Goal: Task Accomplishment & Management: Use online tool/utility

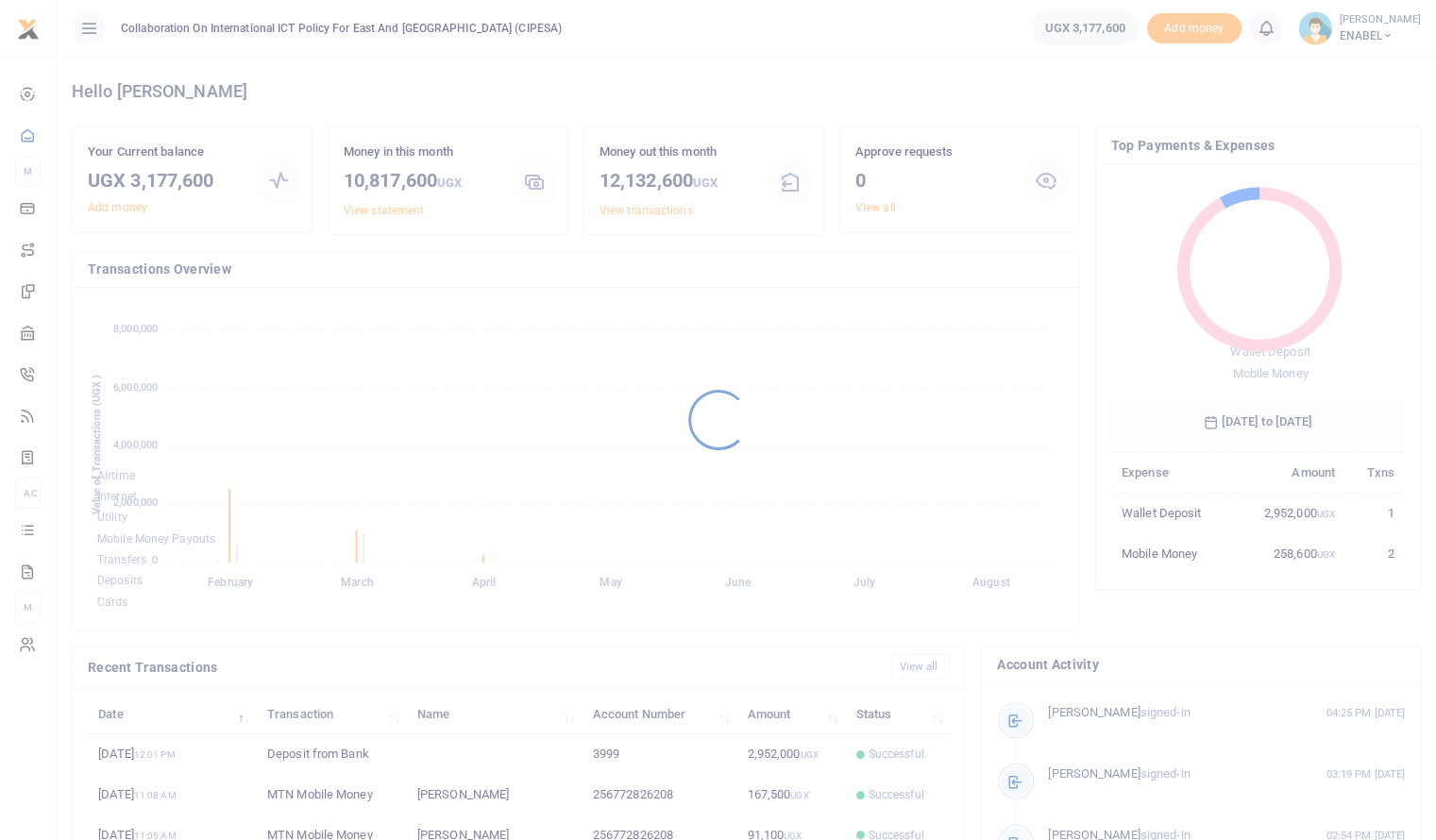
scroll to position [250, 279]
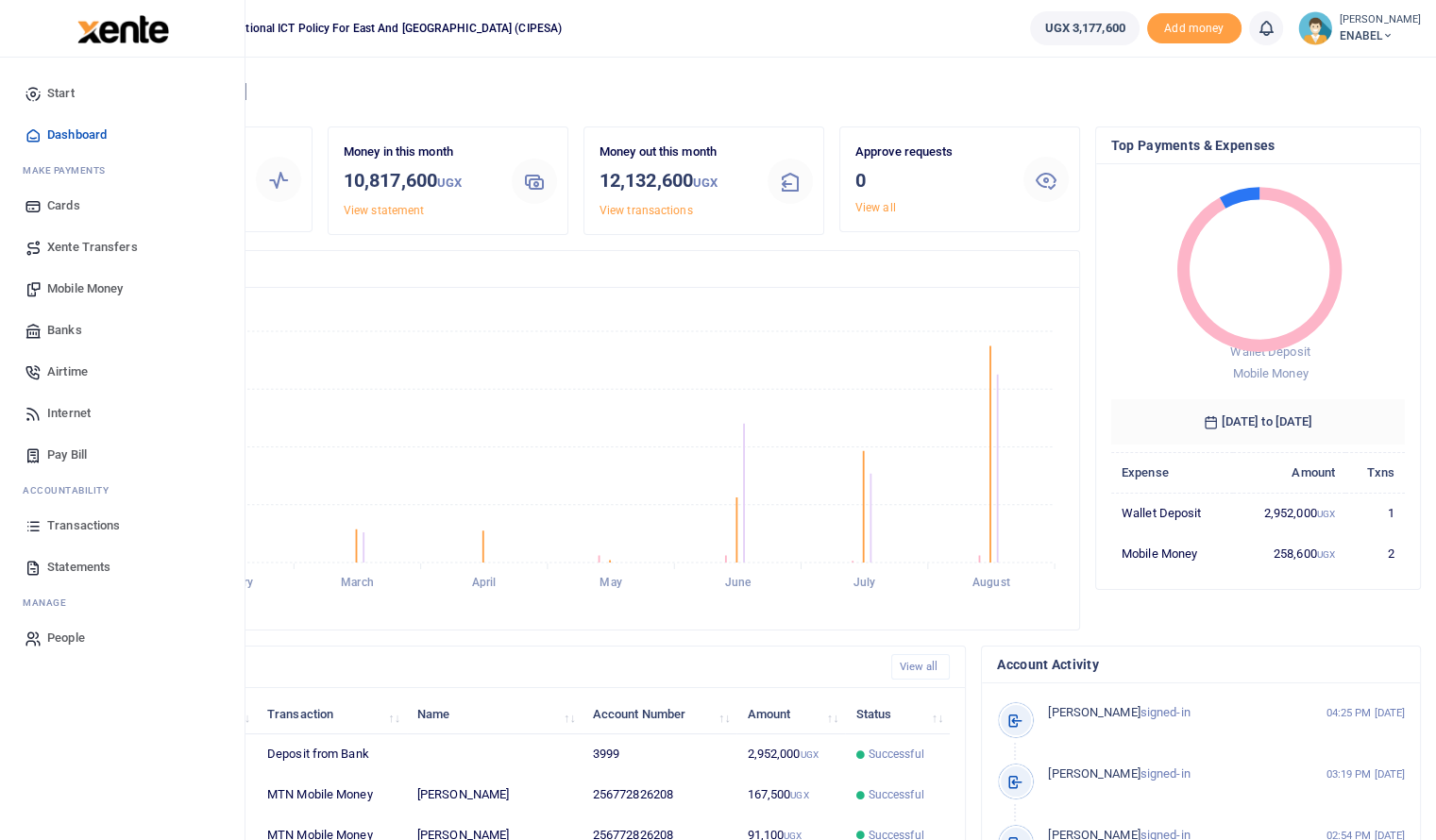
click at [87, 291] on span "Mobile Money" at bounding box center [84, 288] width 75 height 19
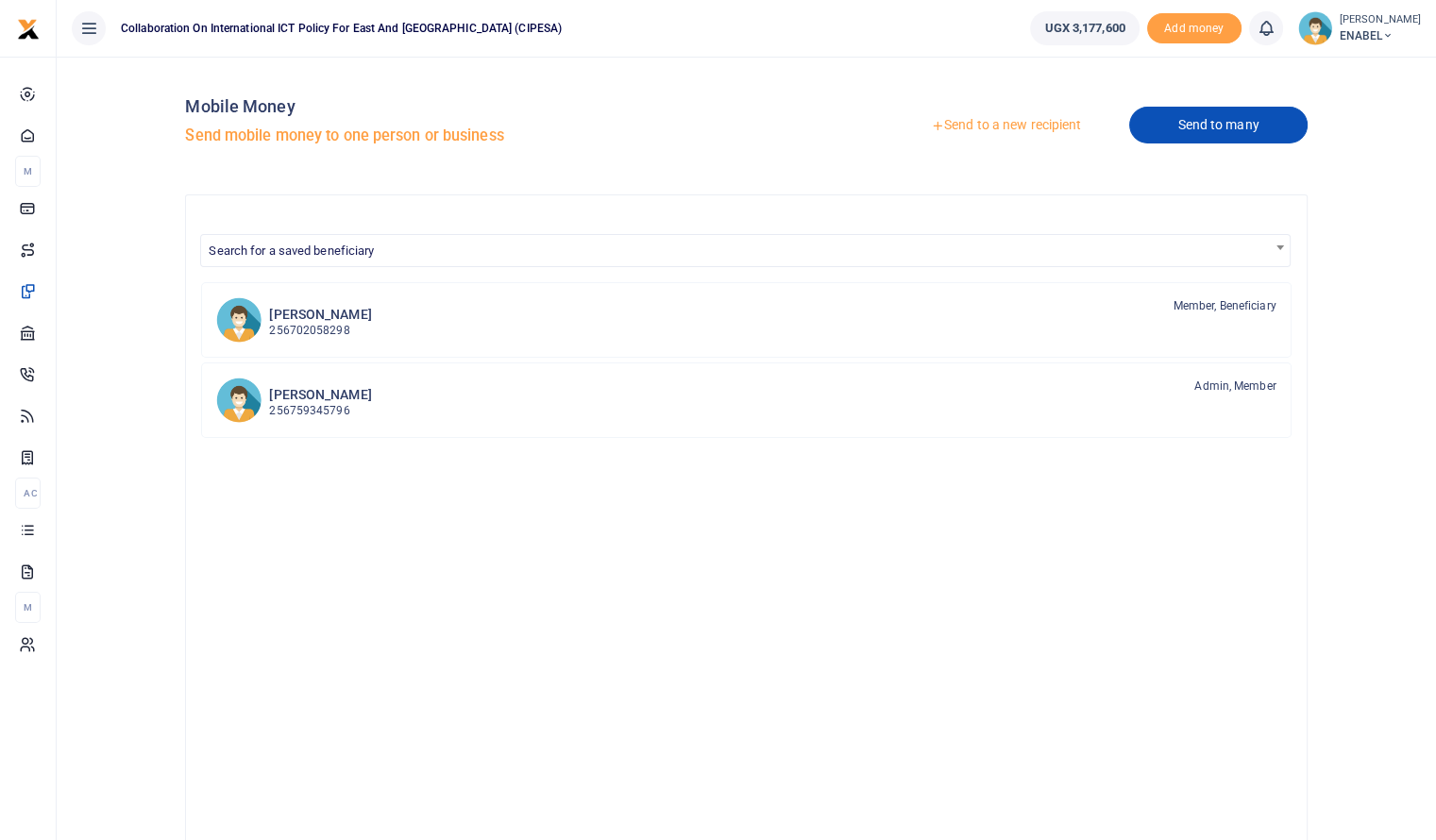
click at [1205, 131] on link "Send to many" at bounding box center [1217, 125] width 177 height 37
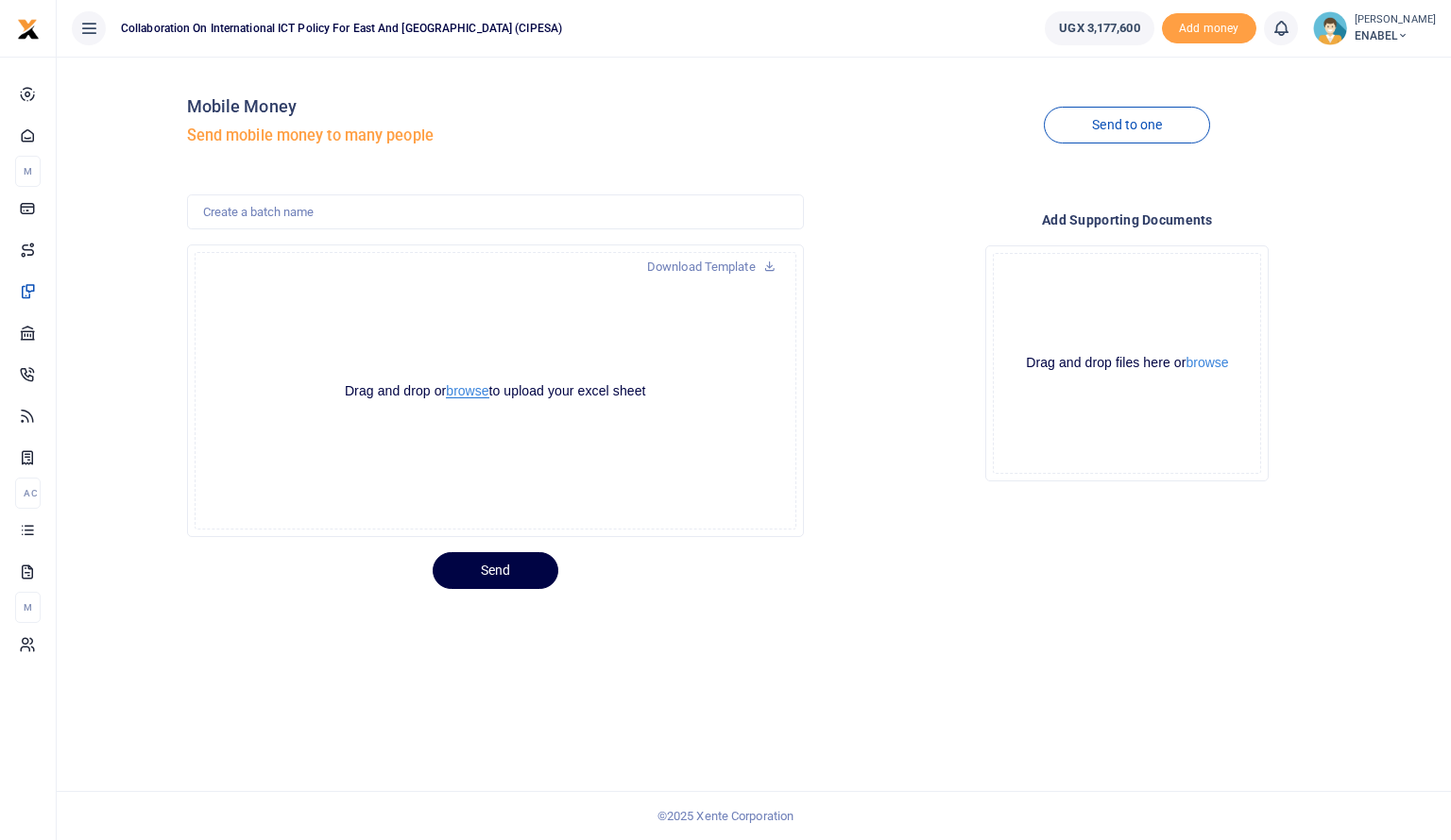
click at [470, 390] on button "browse" at bounding box center [467, 391] width 42 height 14
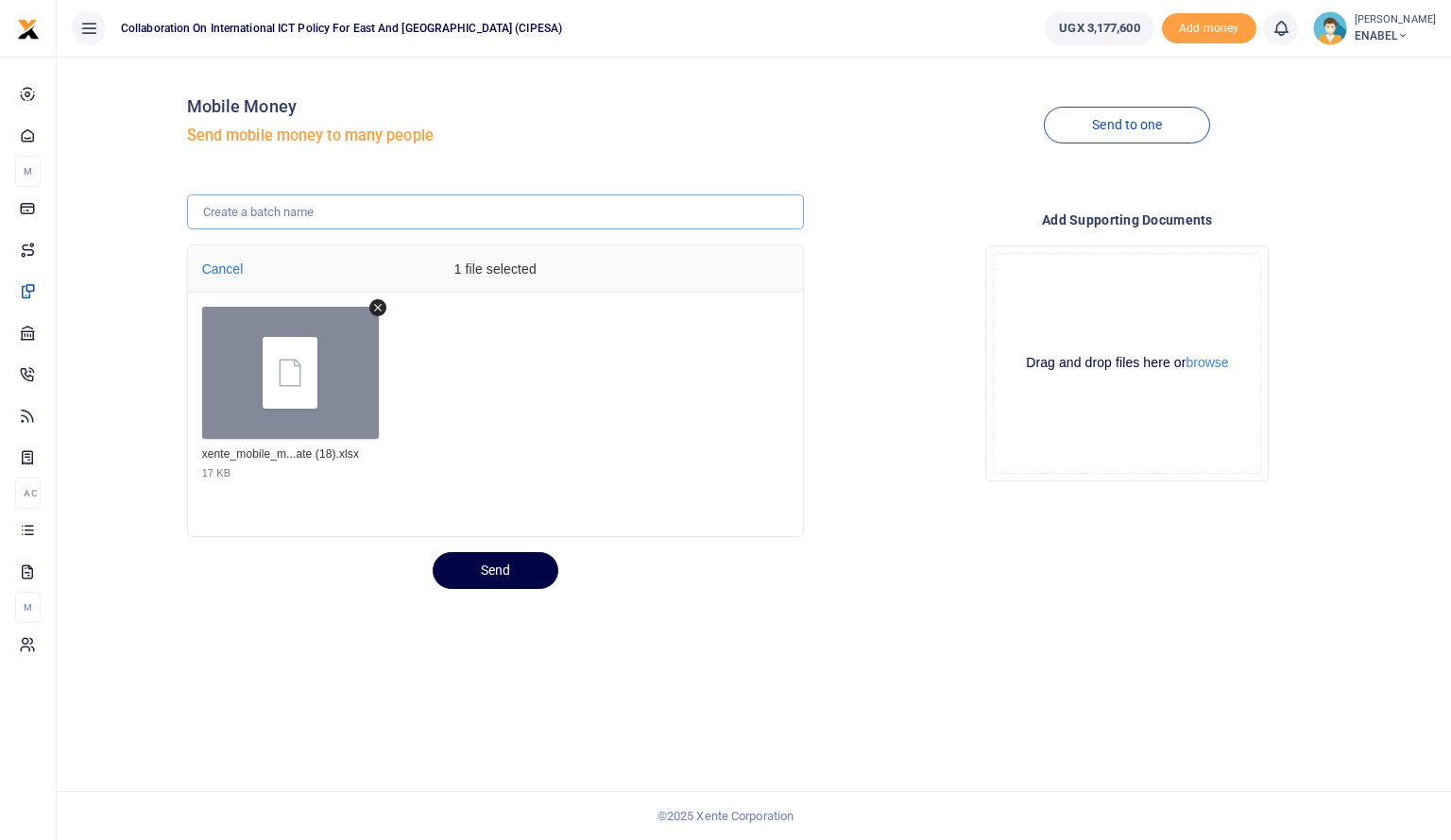
click at [384, 215] on input "text" at bounding box center [495, 212] width 617 height 36
type input "Transport refund attending the digital rights forum for [GEOGRAPHIC_DATA] on ad…"
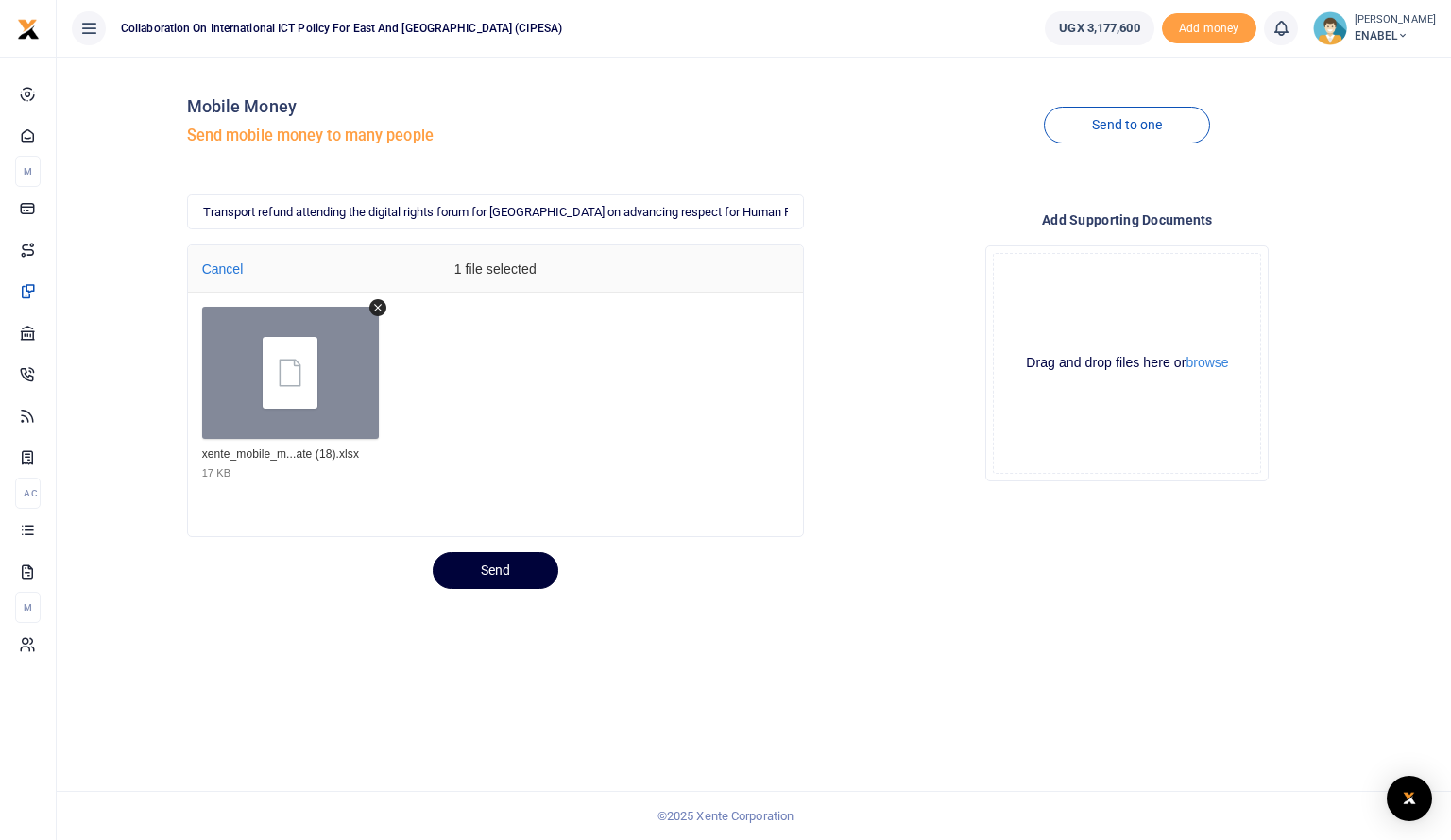
click at [485, 565] on button "Send" at bounding box center [495, 570] width 125 height 37
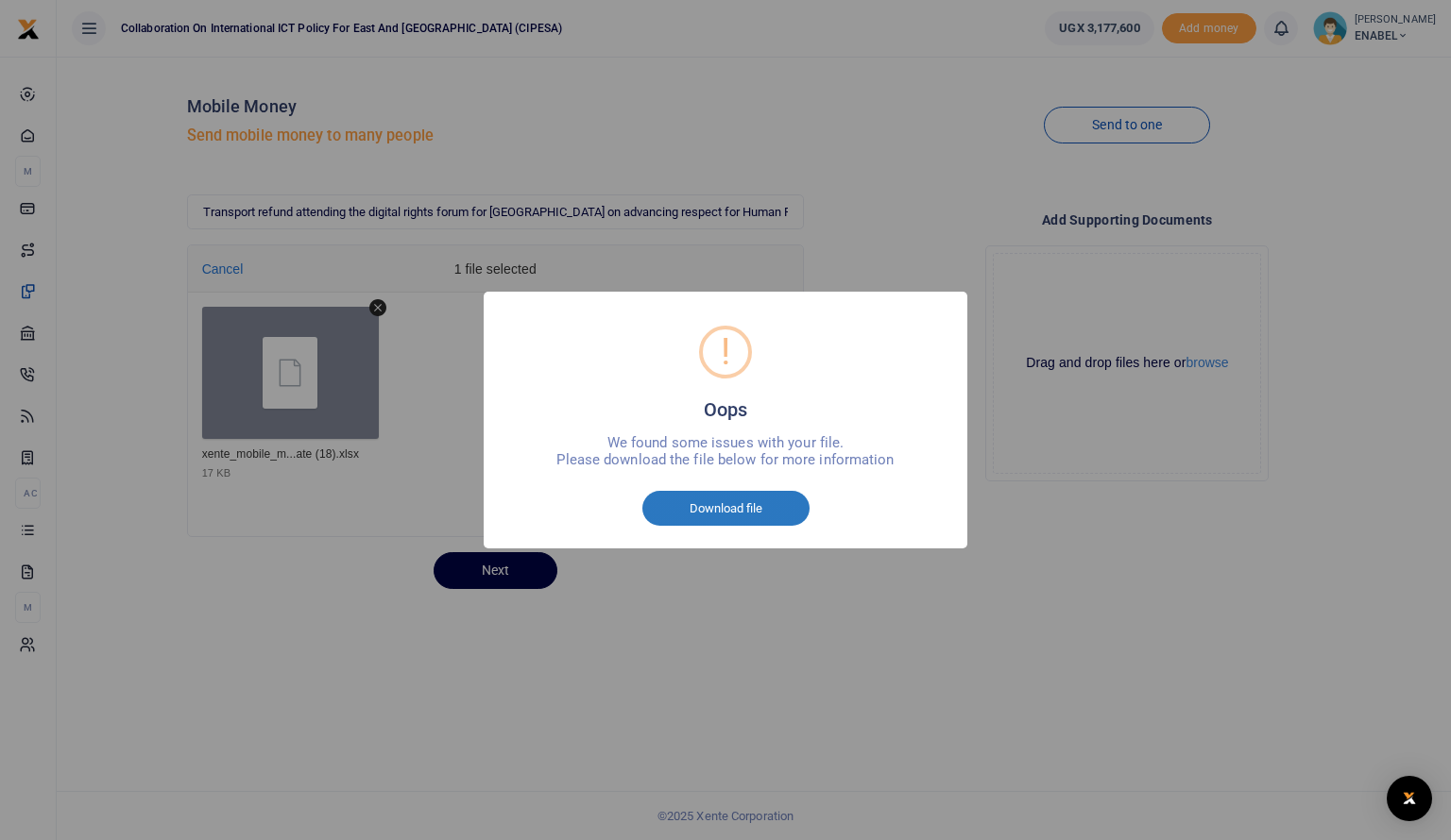
click at [735, 513] on button "Download file" at bounding box center [726, 509] width 167 height 36
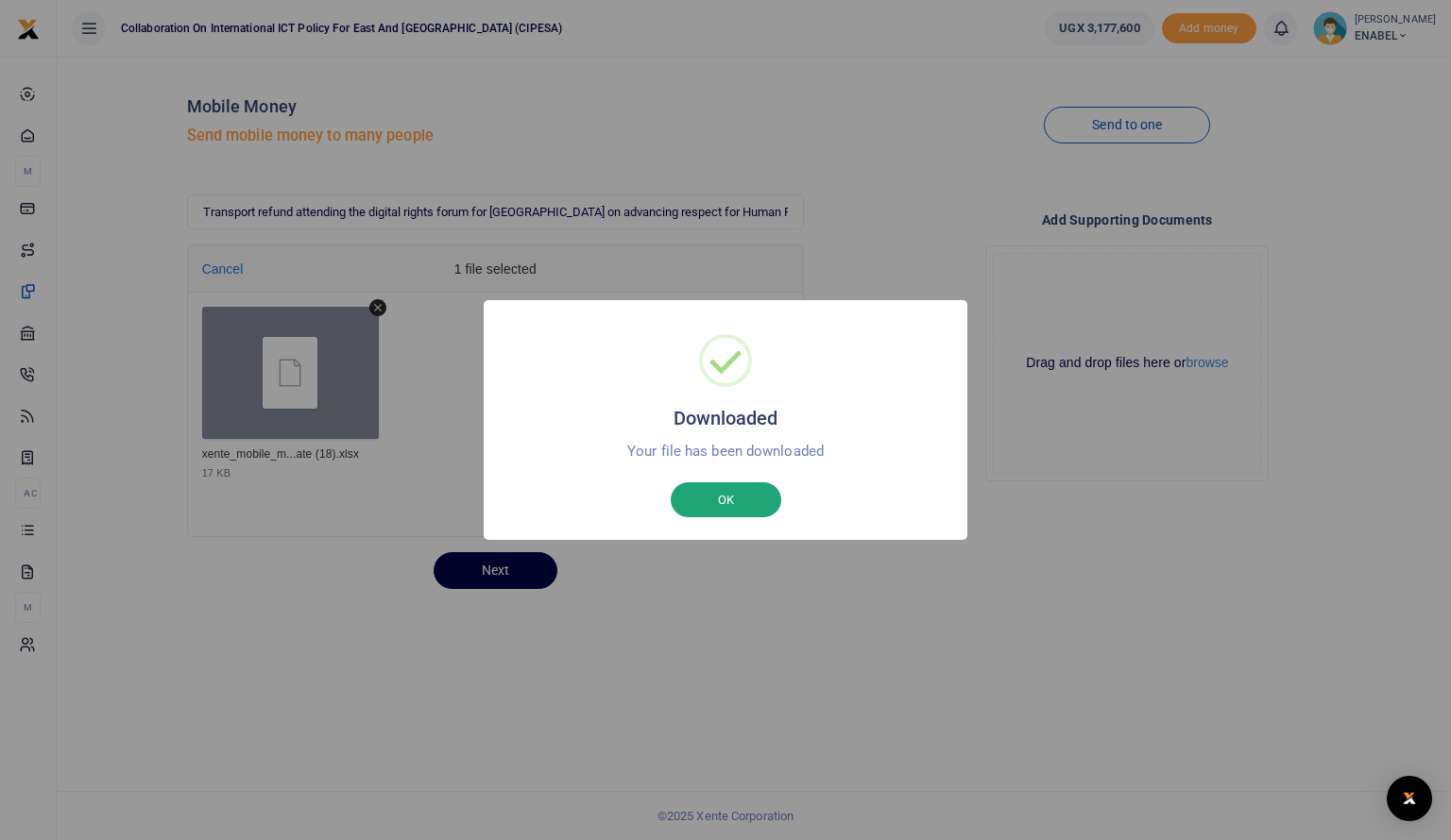
click at [736, 497] on button "OK" at bounding box center [726, 500] width 111 height 36
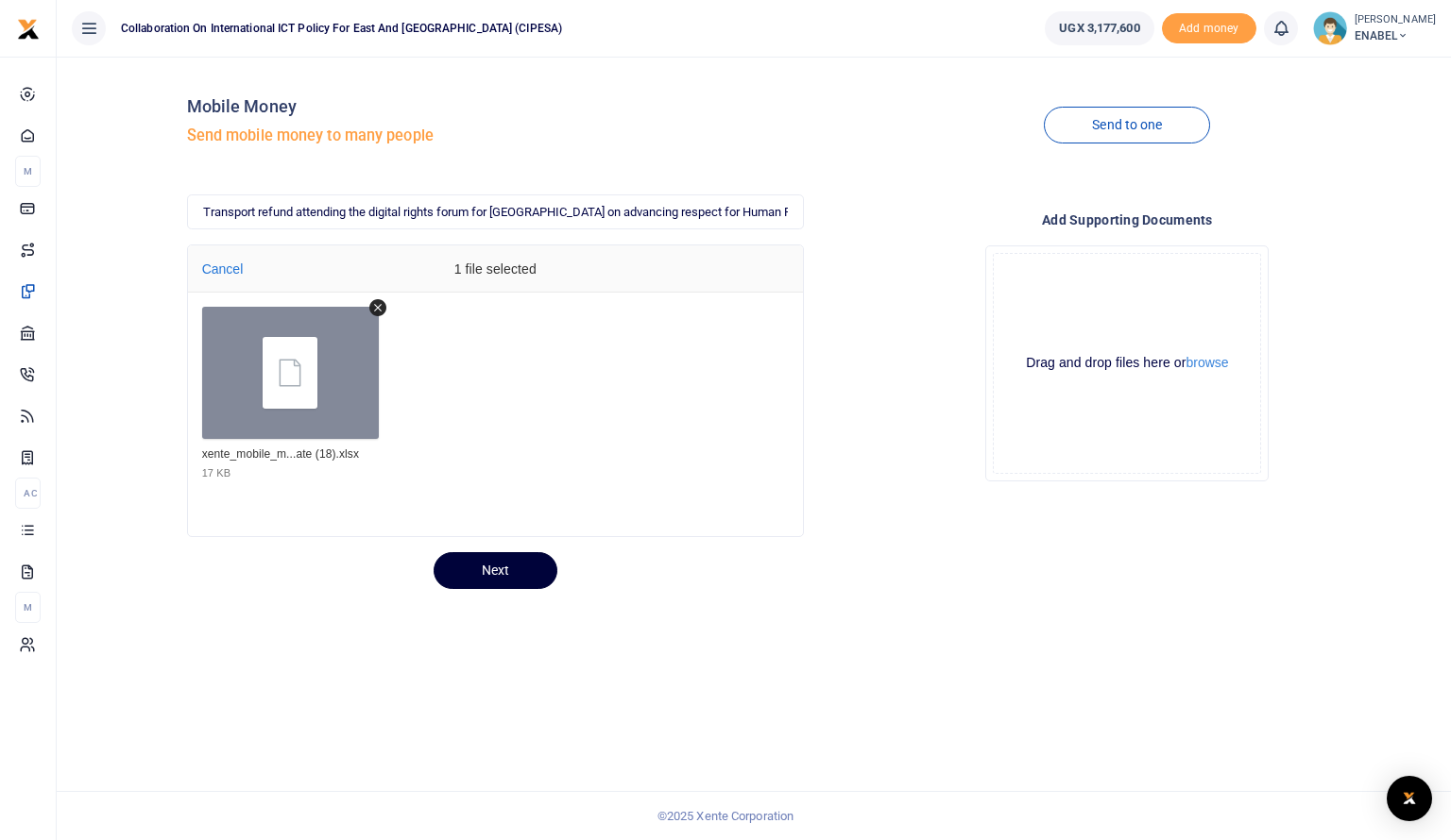
click at [479, 573] on button "Next" at bounding box center [495, 570] width 124 height 37
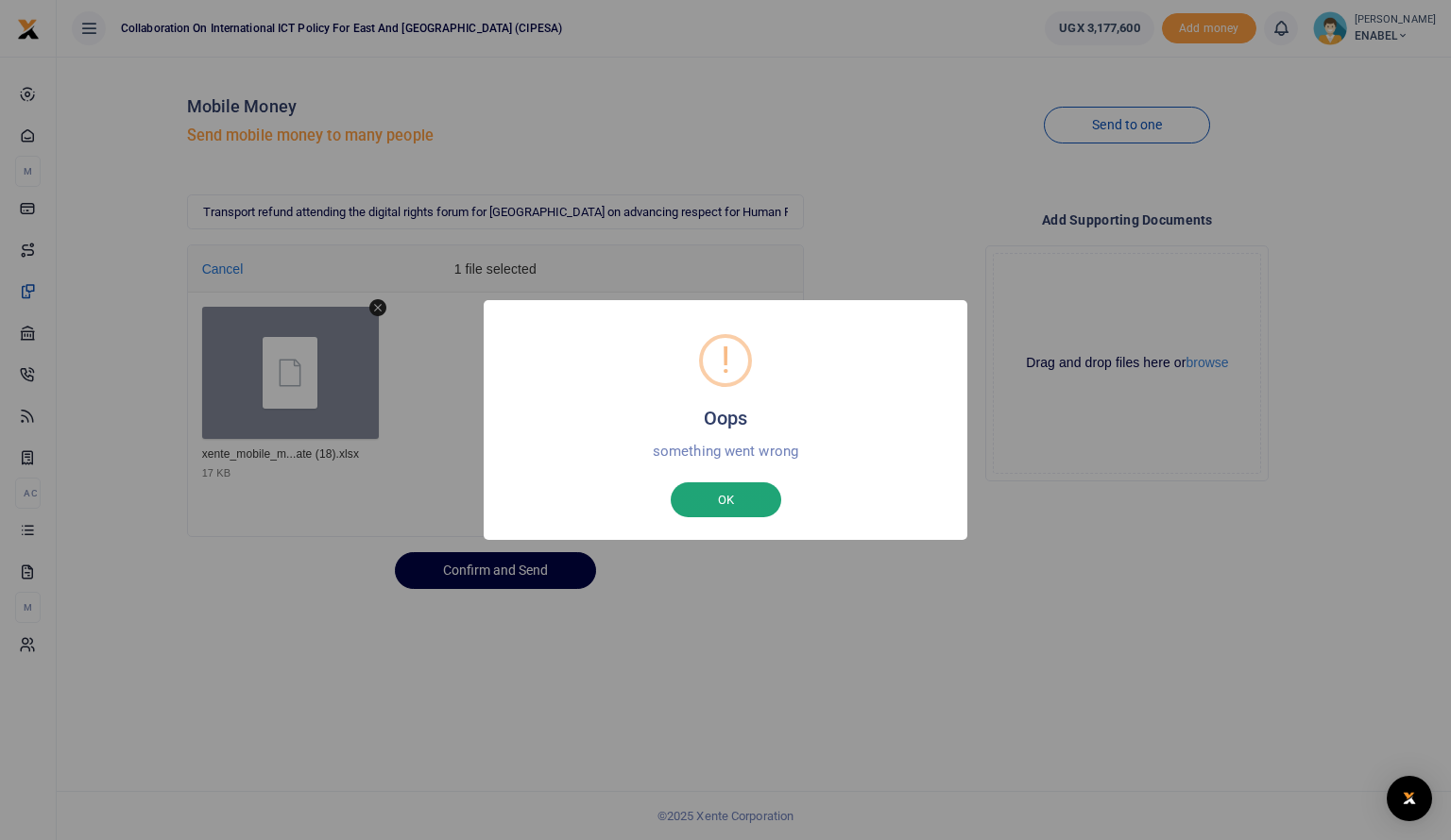
click at [742, 496] on button "OK" at bounding box center [726, 500] width 111 height 36
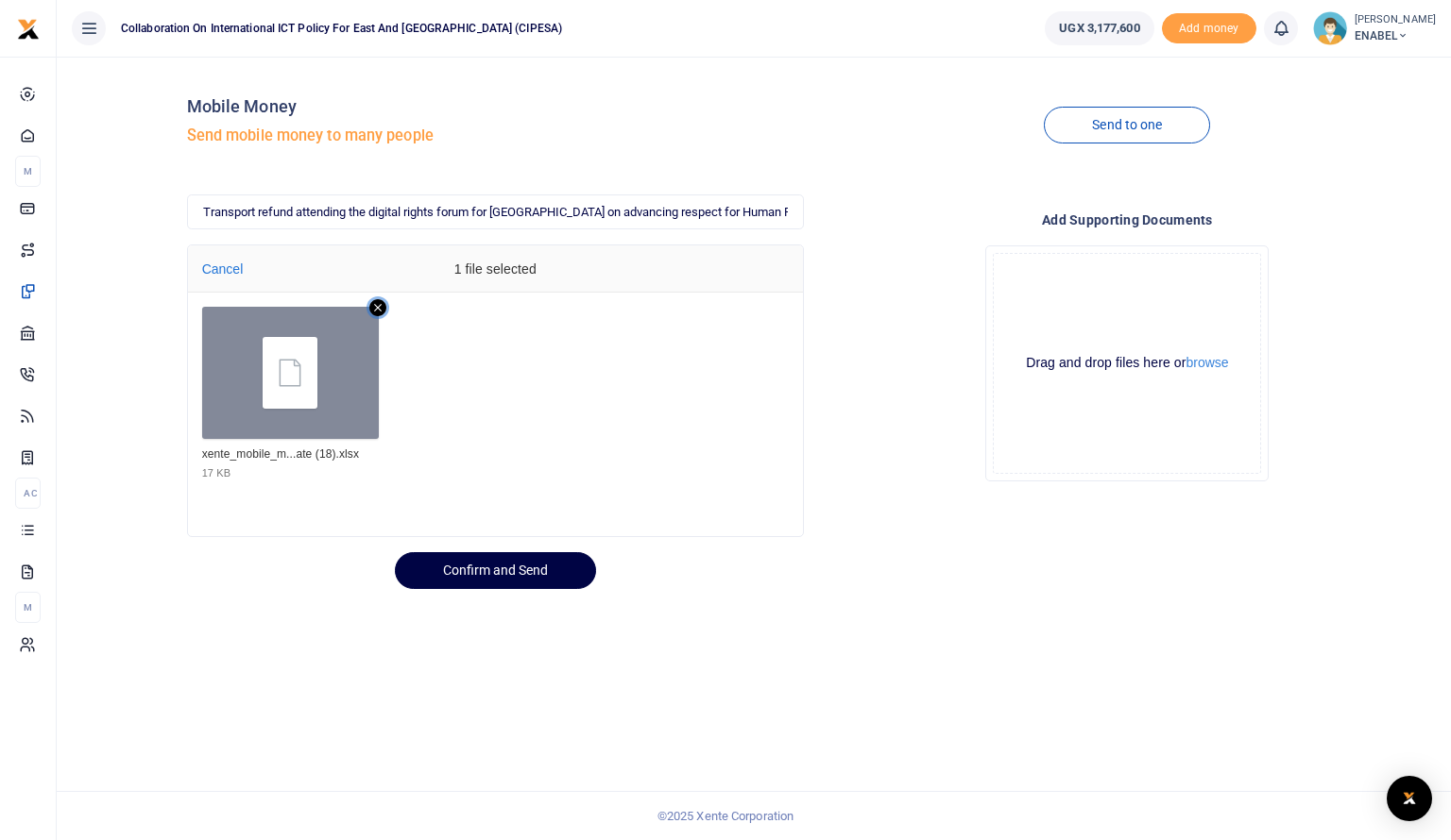
click at [378, 309] on icon "Remove file" at bounding box center [377, 307] width 17 height 17
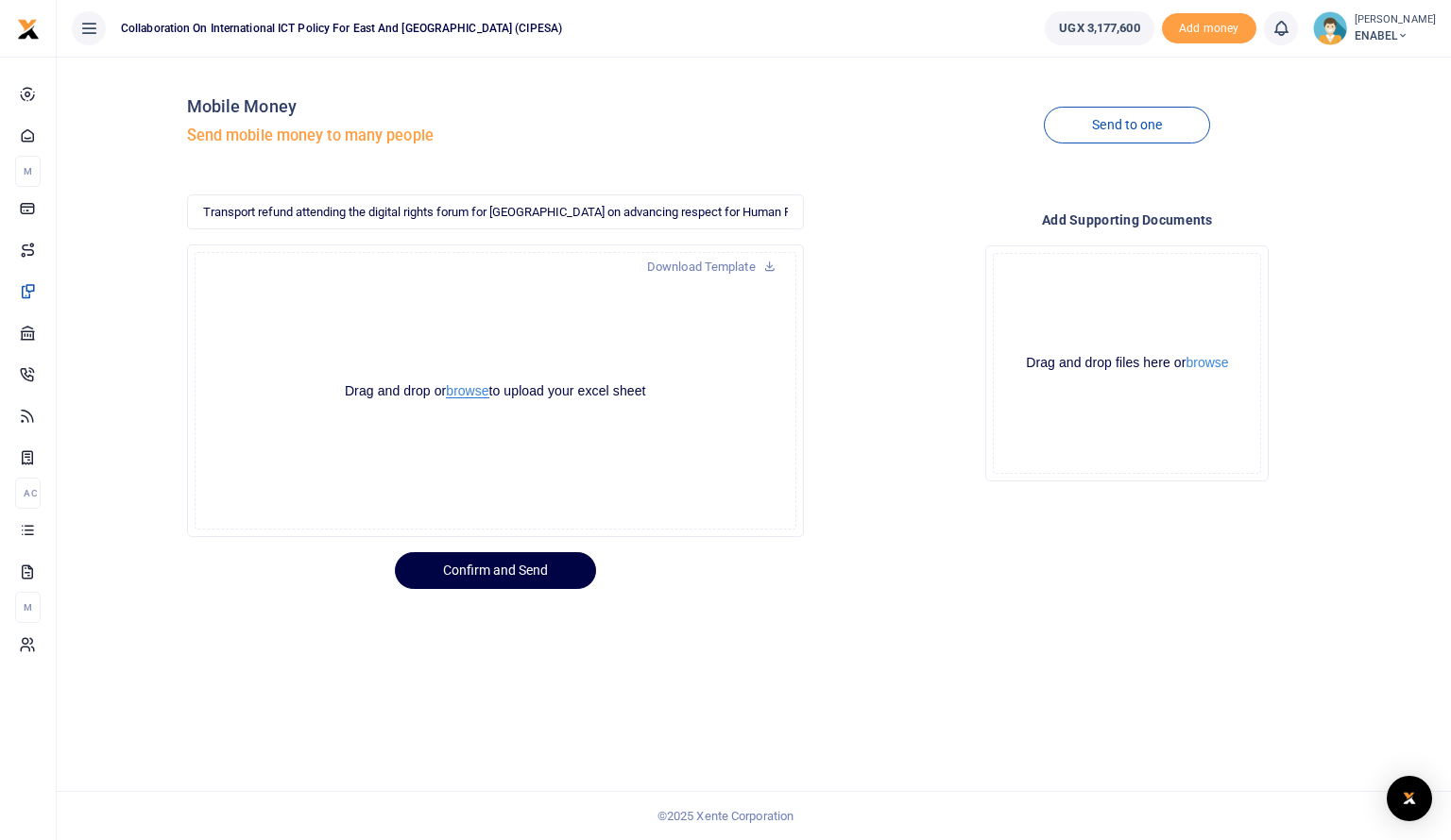
click at [465, 391] on button "browse" at bounding box center [467, 391] width 42 height 14
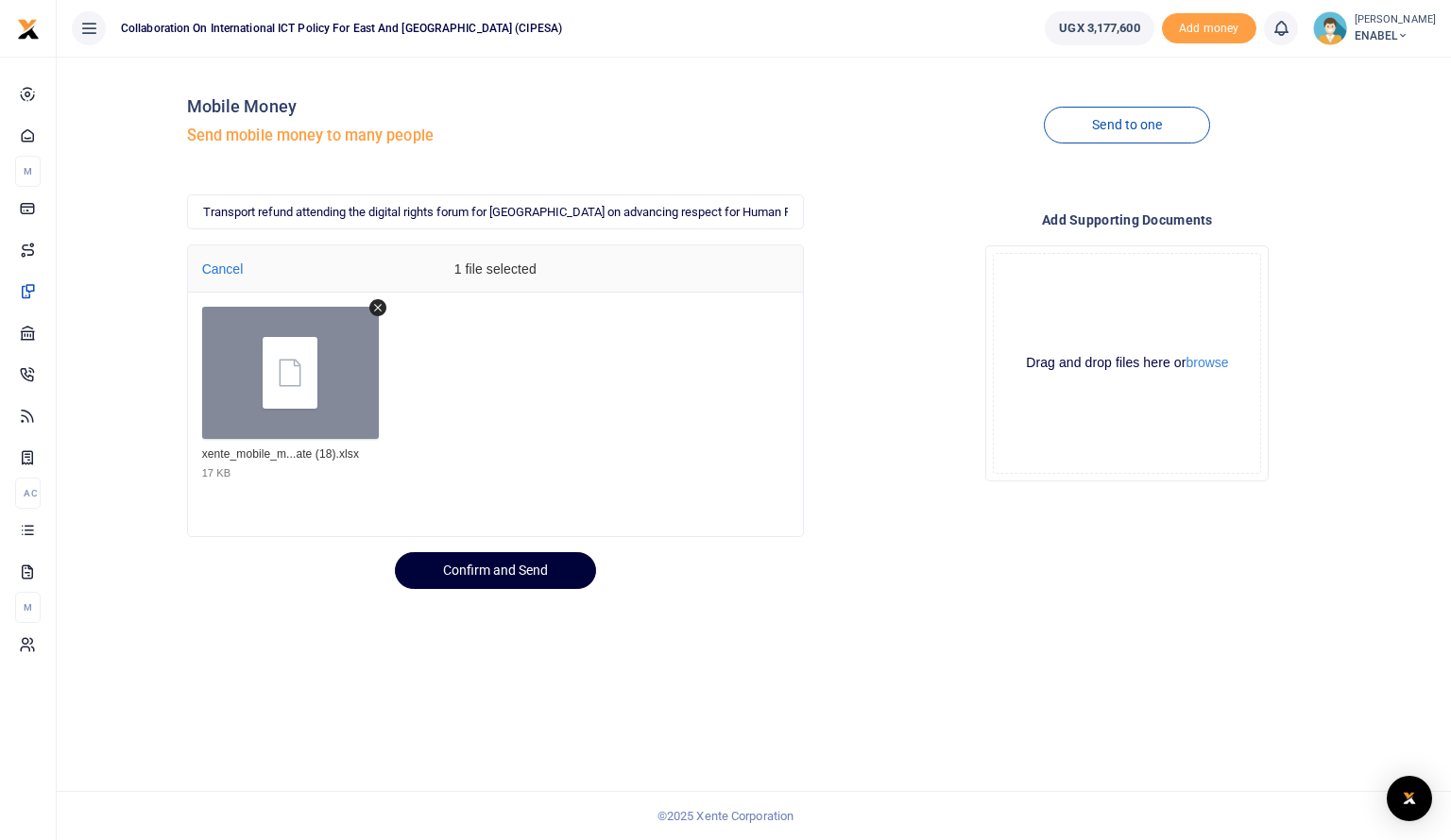
click at [491, 571] on button "Confirm and Send" at bounding box center [495, 570] width 201 height 37
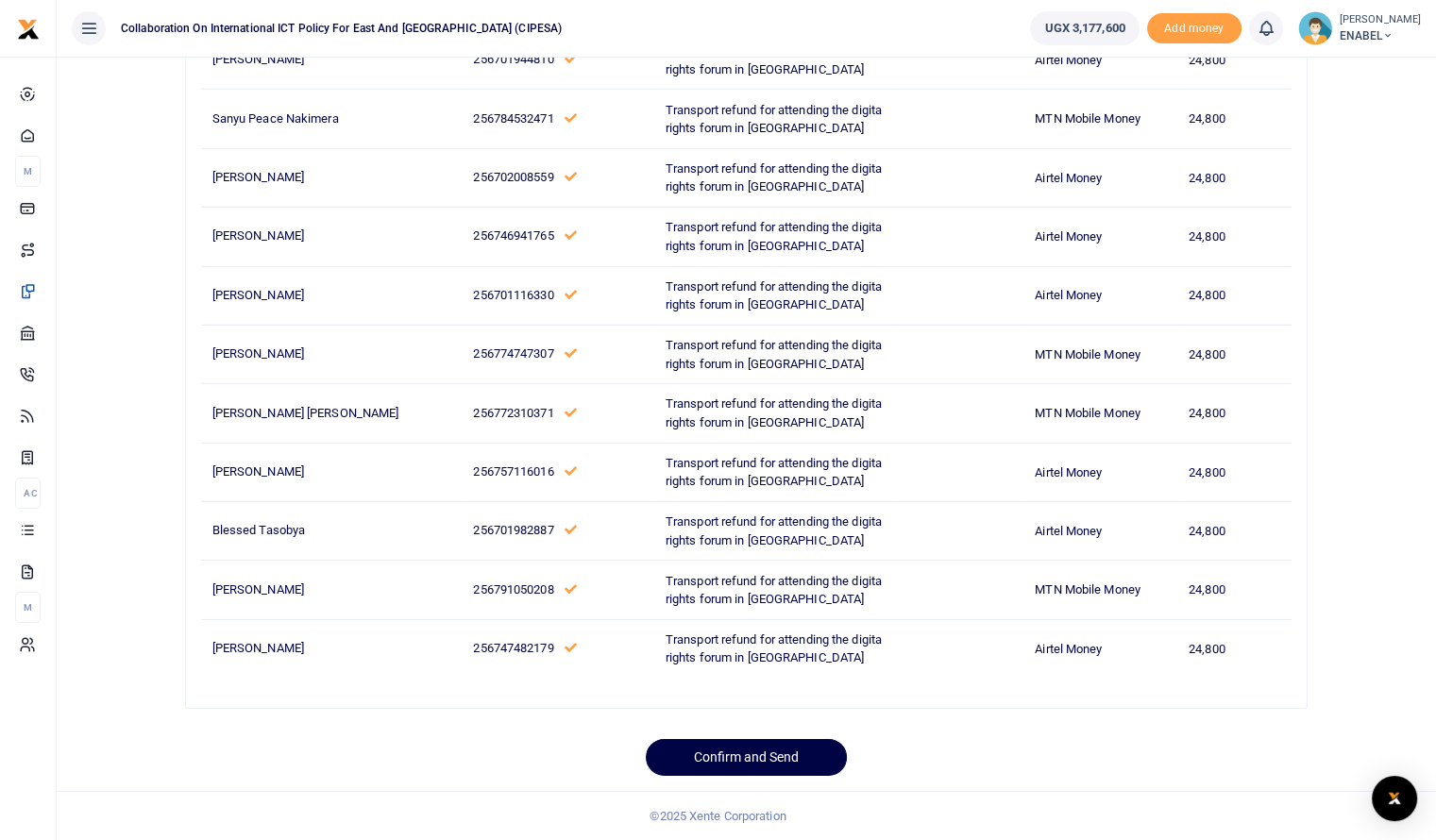
scroll to position [9354, 0]
click at [752, 755] on button "Confirm and Send" at bounding box center [746, 758] width 201 height 37
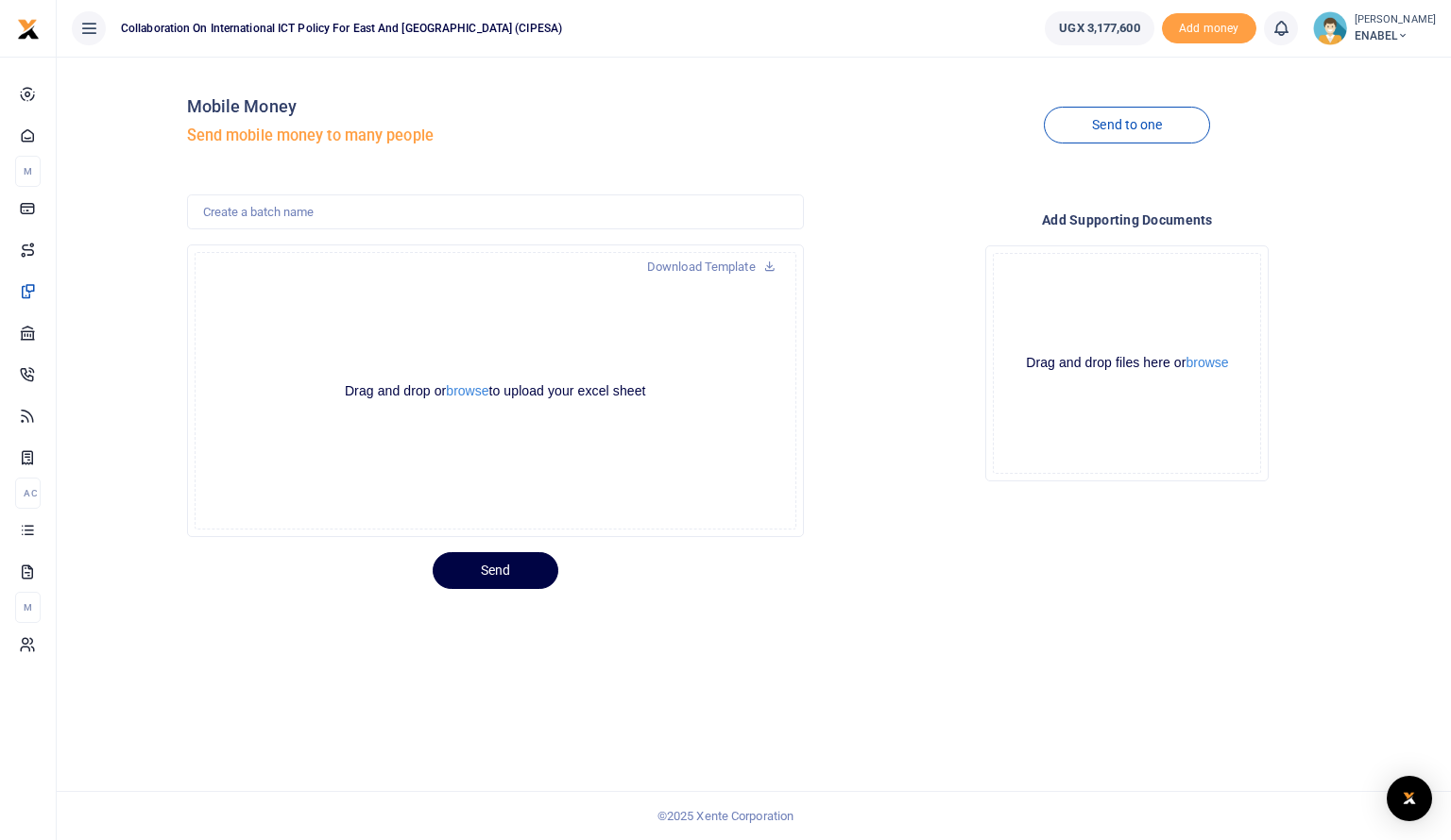
click at [472, 399] on div "Drag and drop or browse to upload your excel sheet" at bounding box center [495, 391] width 453 height 18
click at [472, 391] on button "browse" at bounding box center [467, 391] width 42 height 14
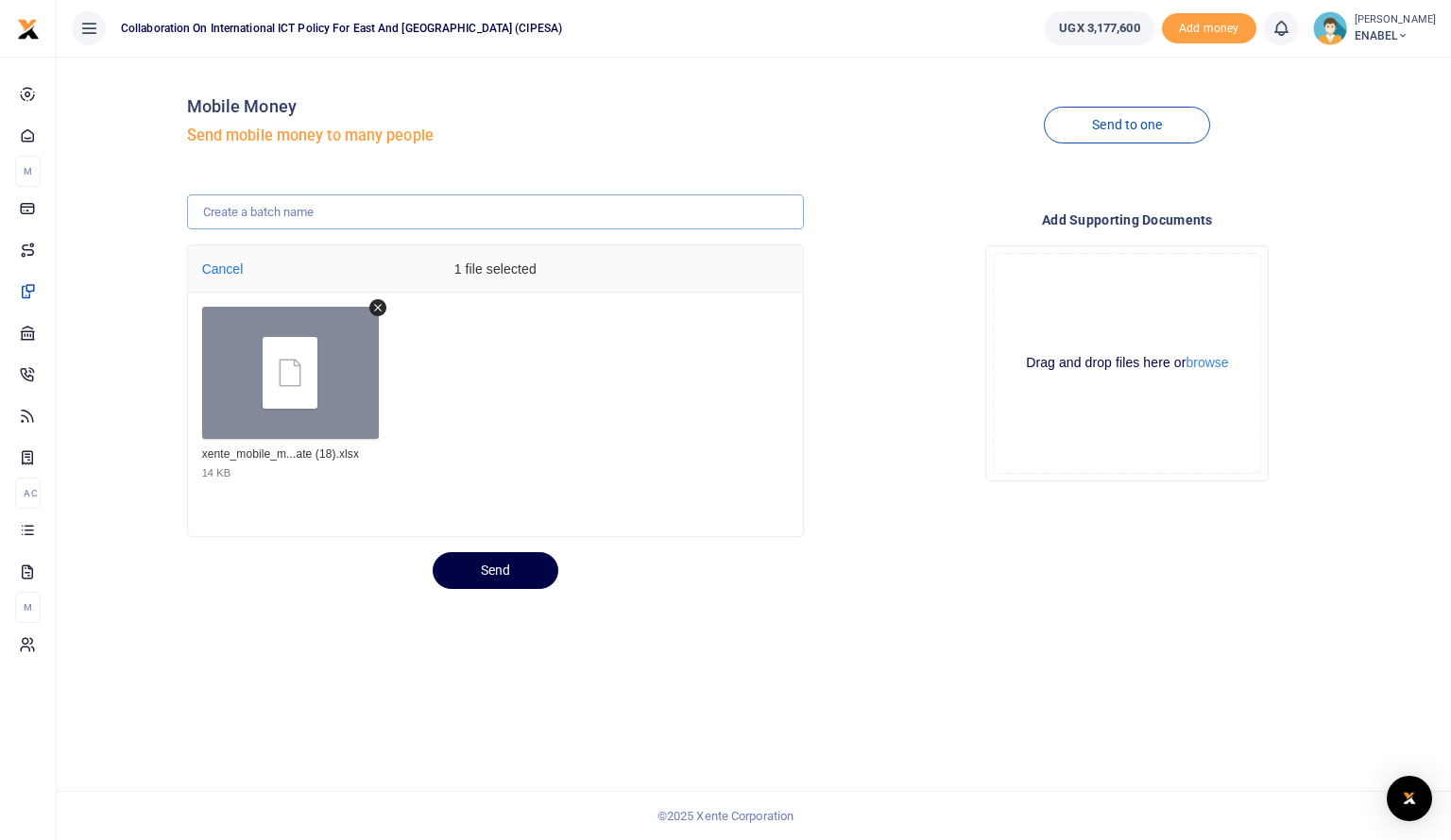
click at [286, 213] on input "text" at bounding box center [495, 212] width 617 height 36
click at [790, 210] on input "Honorarium to panelists for attending a radio talk show in Hoima on advancing r…" at bounding box center [495, 212] width 617 height 36
click at [731, 213] on input "Honorarium to panelists for attending a radio talk show in Hoima on advancing r…" at bounding box center [495, 212] width 617 height 36
click at [731, 213] on input "Honorarium to panelists for attending a radio talk show in Hoima onn rights by …" at bounding box center [495, 212] width 617 height 36
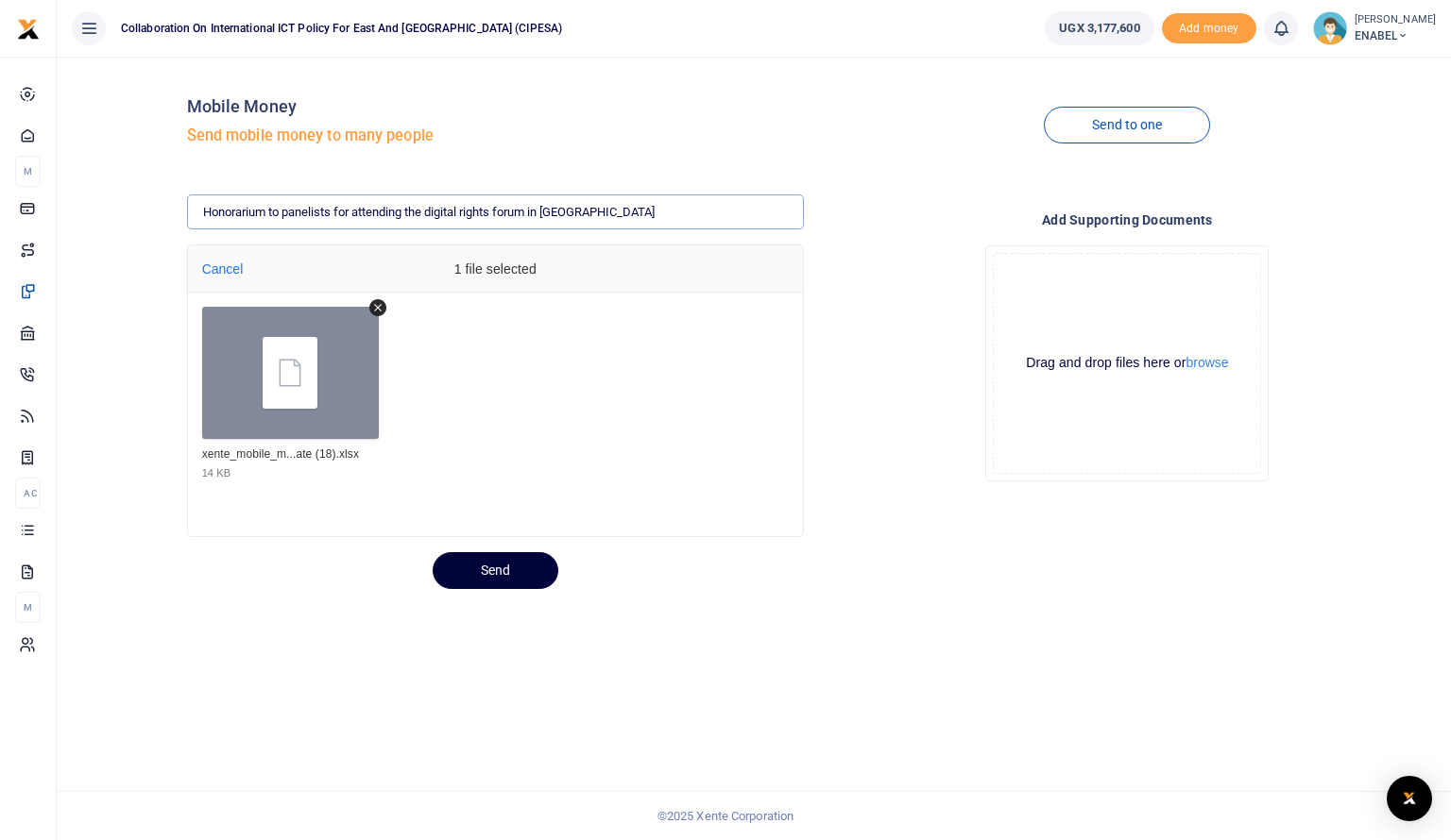
type input "Honorarium to panelists for attending the digital rights forum in Mukono Distri…"
click at [494, 571] on button "Send" at bounding box center [495, 570] width 125 height 37
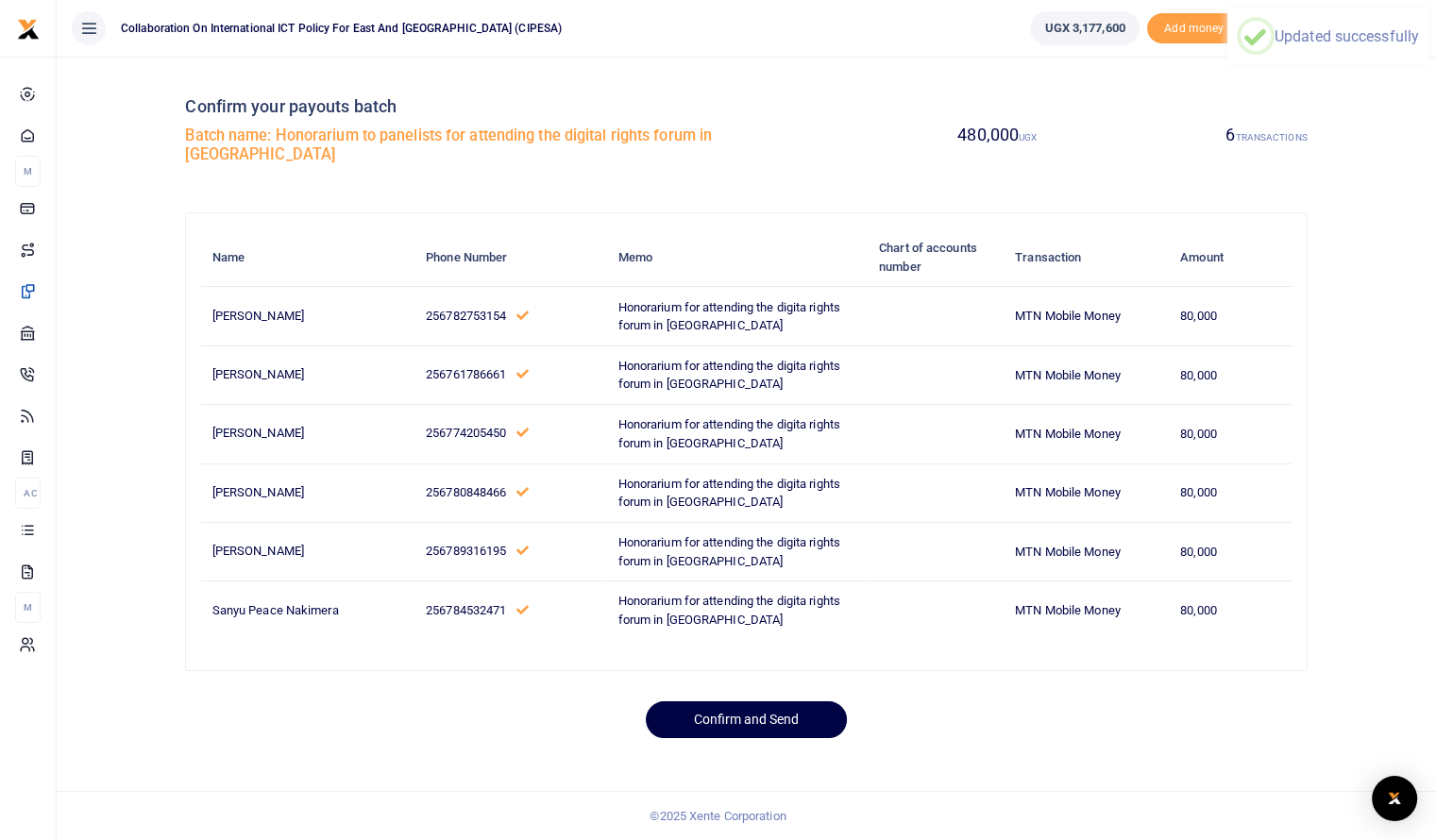
scroll to position [71, 0]
click at [746, 738] on button "Confirm and Send" at bounding box center [746, 720] width 201 height 37
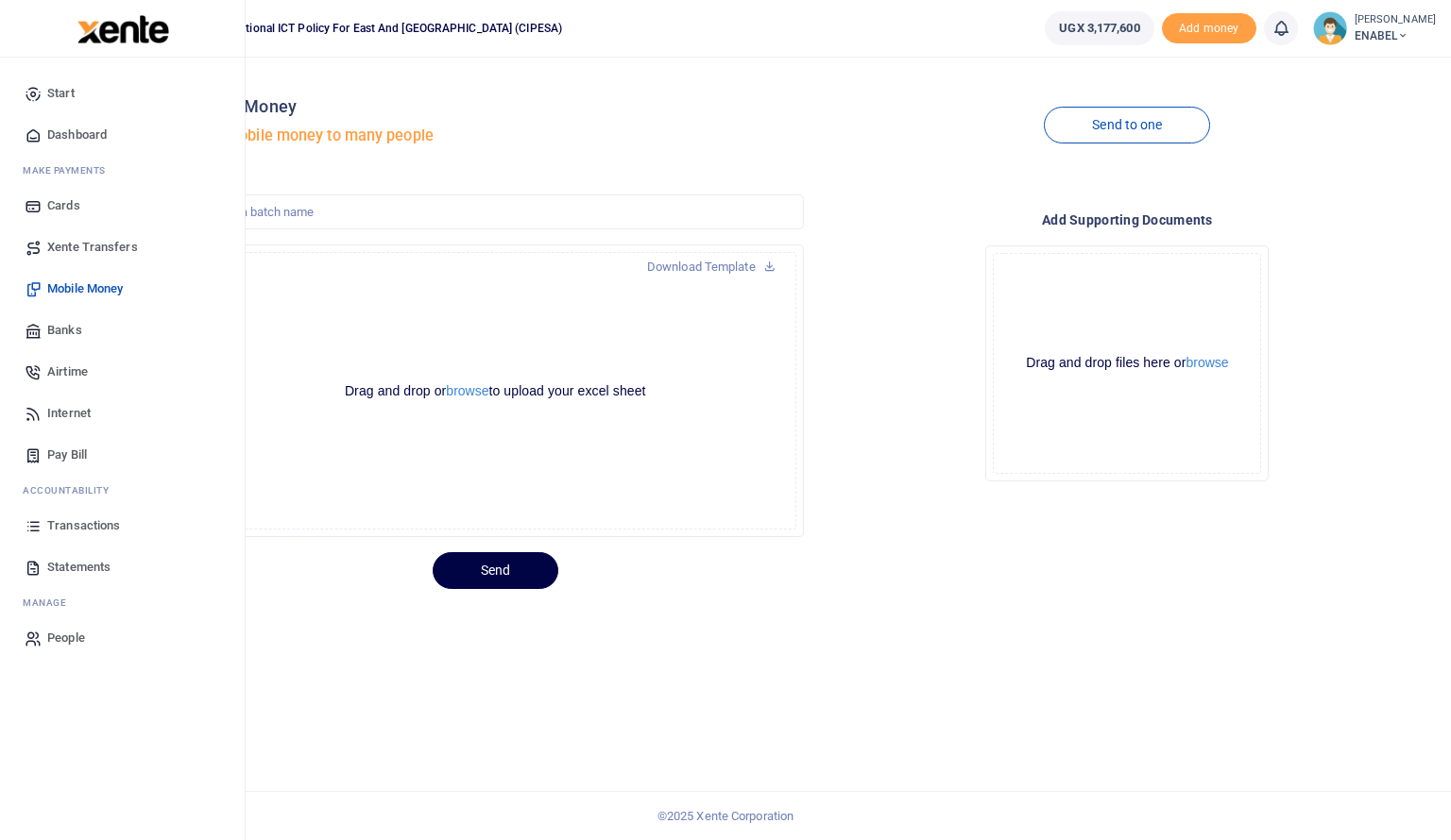
click at [79, 133] on span "Dashboard" at bounding box center [76, 134] width 60 height 19
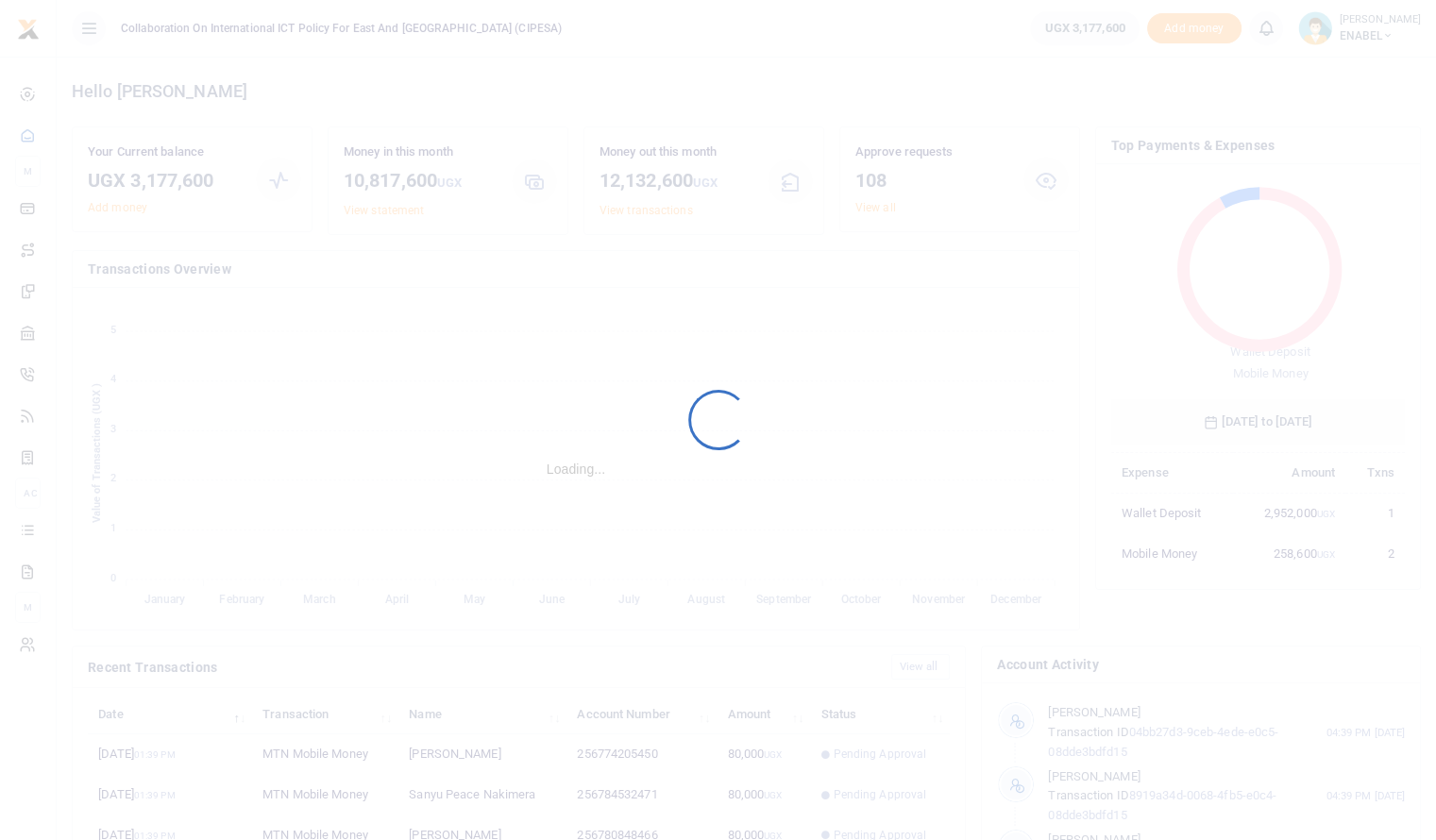
scroll to position [15, 15]
